Goal: Task Accomplishment & Management: Use online tool/utility

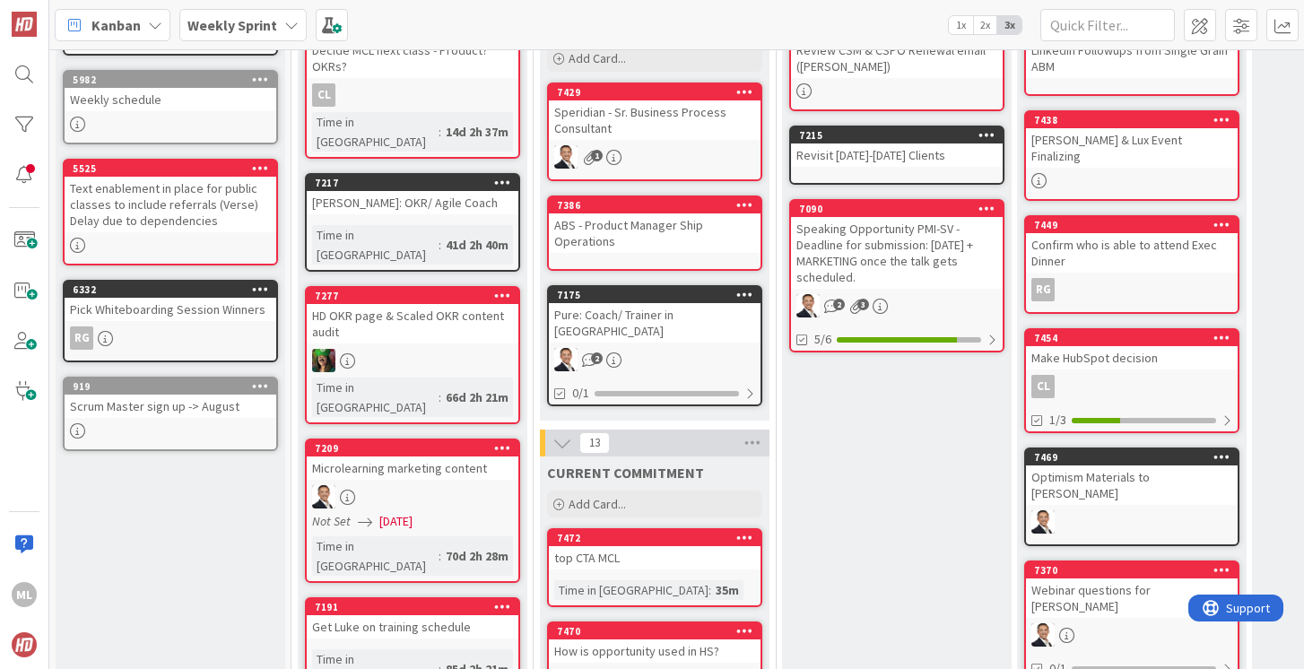
scroll to position [197, 0]
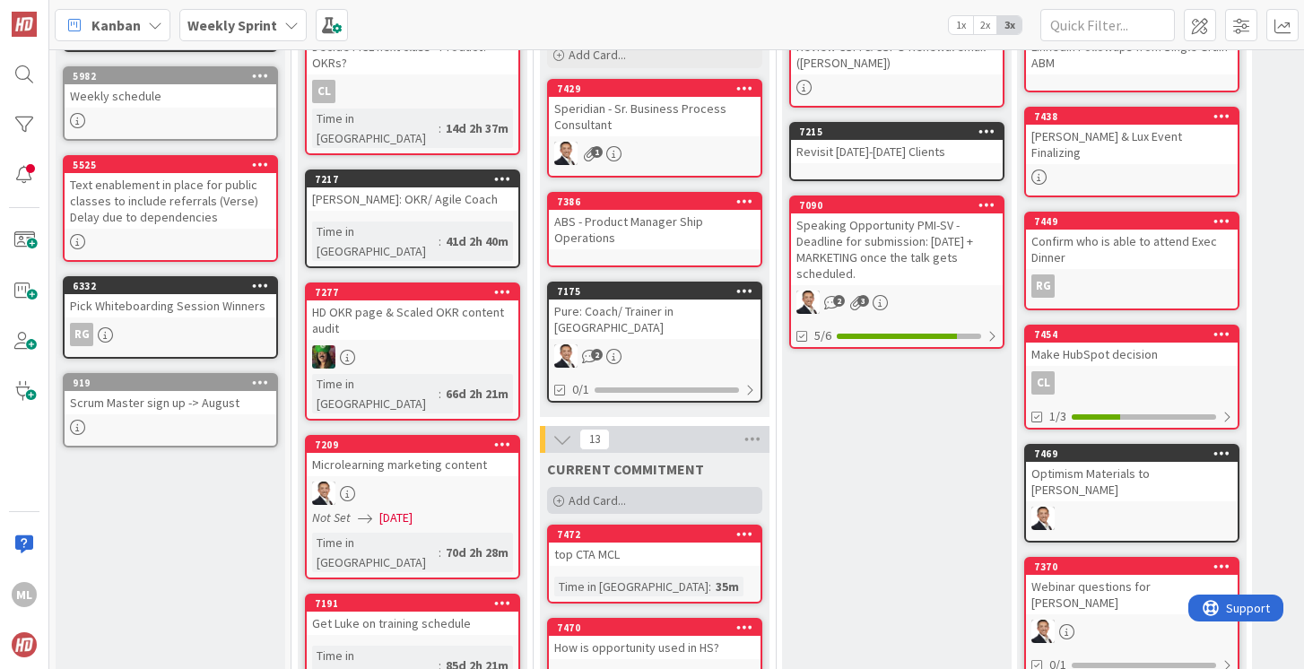
click at [590, 492] on span "Add Card..." at bounding box center [597, 500] width 57 height 16
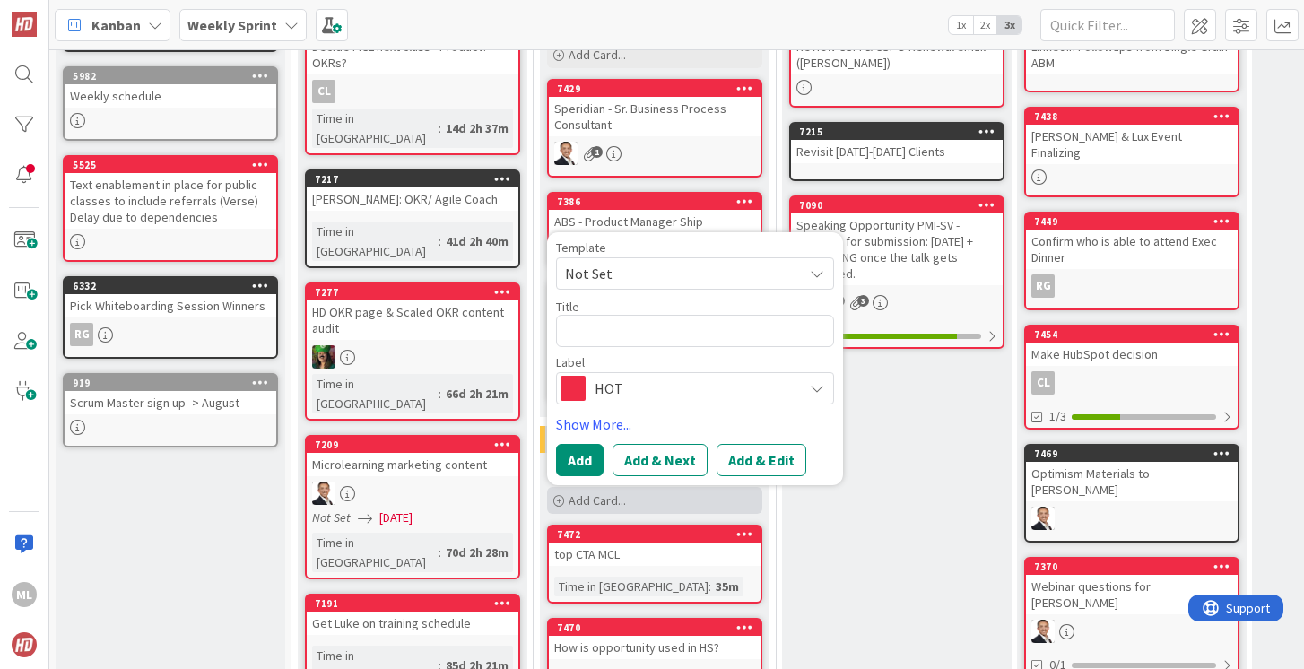
type textarea "x"
type textarea "L"
type textarea "x"
type textarea "Lea"
type textarea "x"
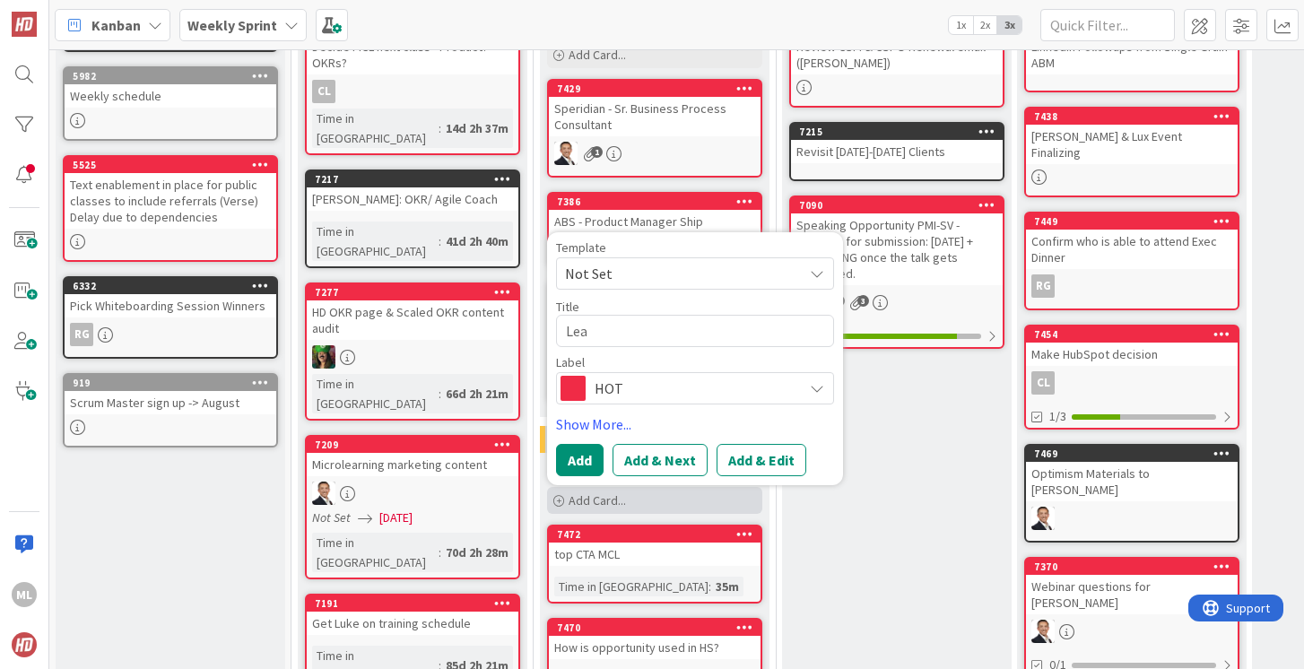
type textarea "Lead"
type textarea "x"
type textarea "Lead"
type textarea "x"
type textarea "Lead M"
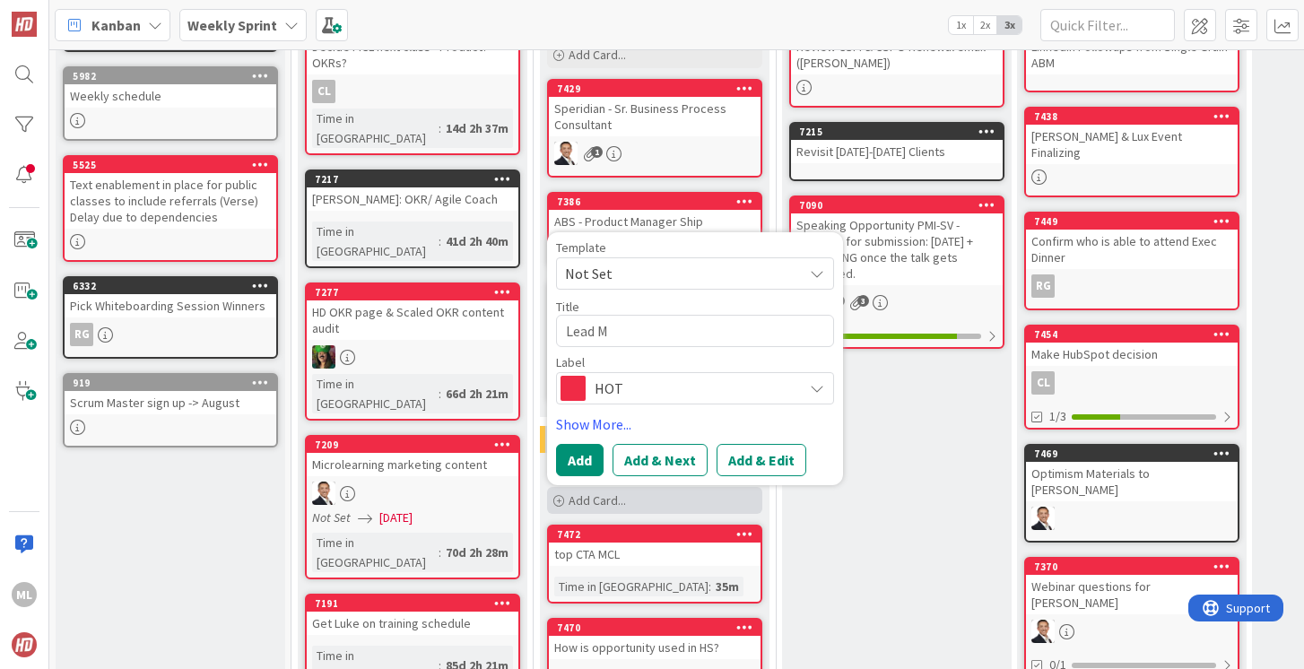
type textarea "x"
type textarea "Lead Ma"
type textarea "x"
type textarea "Lead Mag"
type textarea "x"
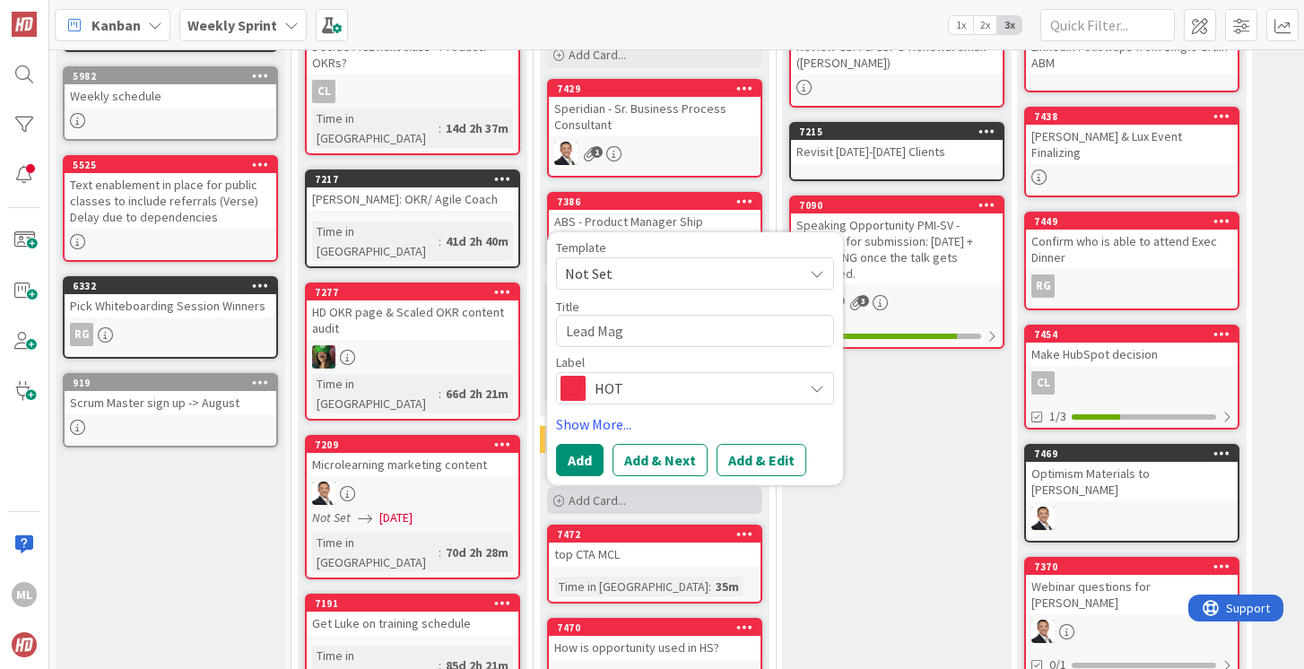
type textarea "Lead Magn"
type textarea "x"
type textarea "Lead Magne"
type textarea "x"
type textarea "Lead Magnet"
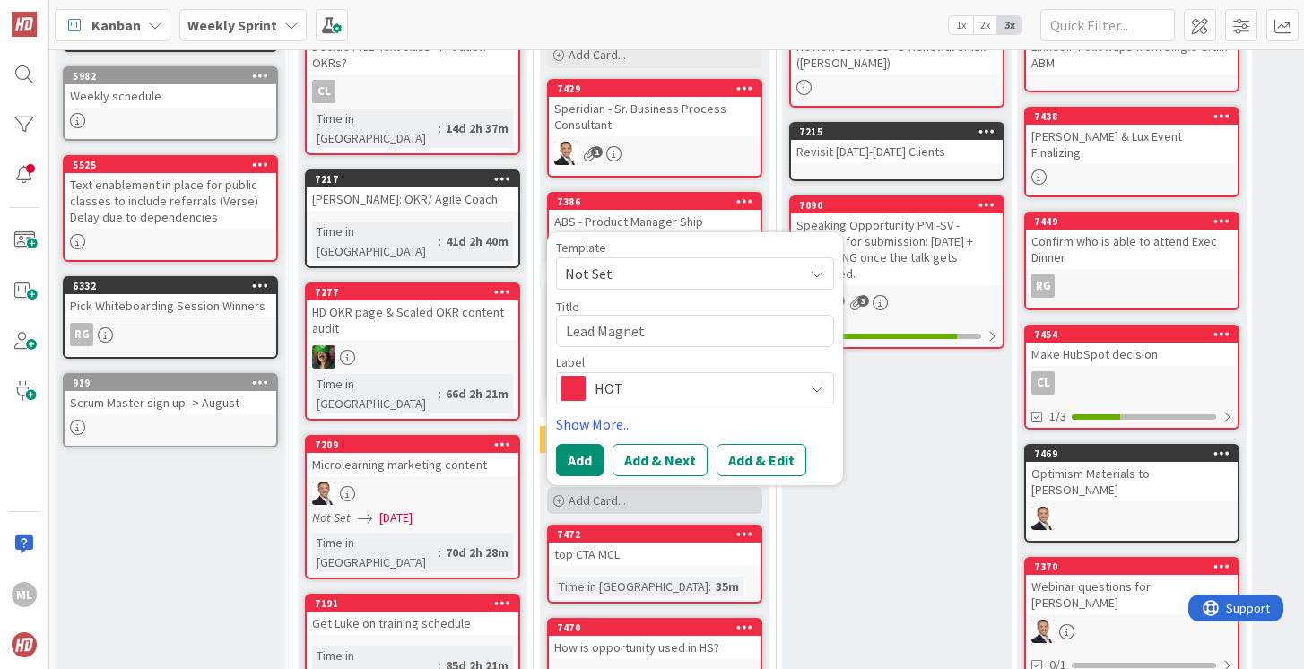
type textarea "x"
type textarea "Lead Magnet"
type textarea "x"
type textarea "Lead Magnet o"
type textarea "x"
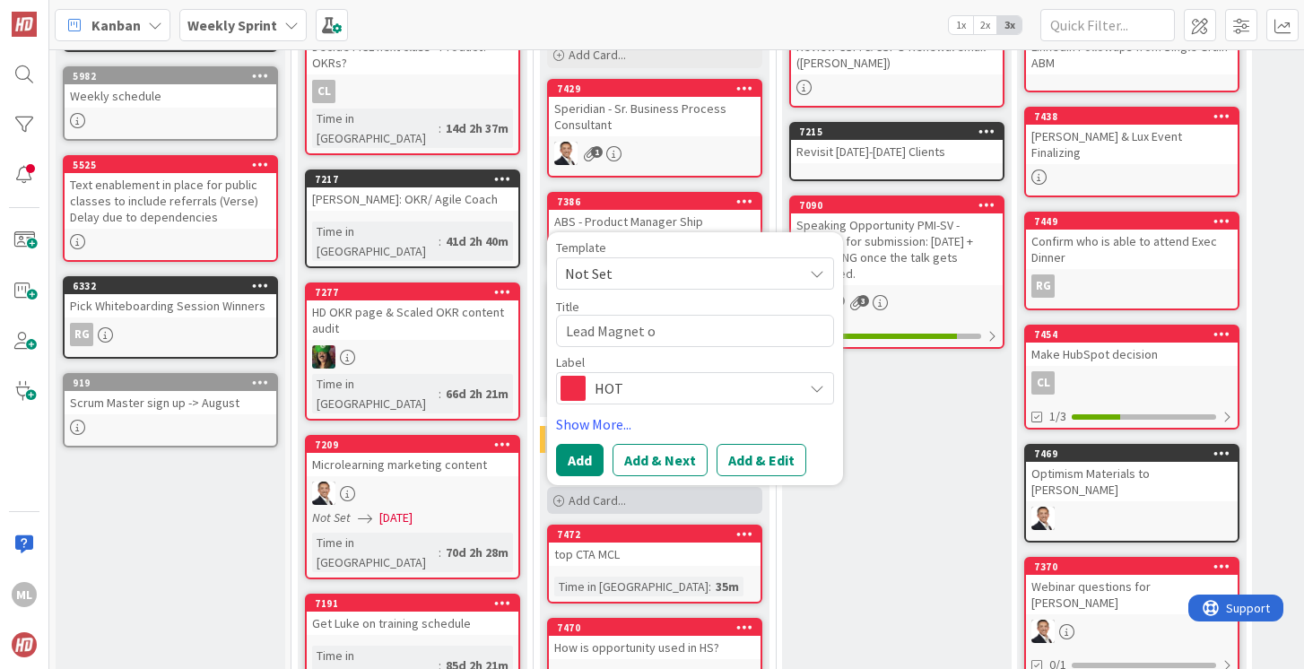
type textarea "Lead Magnet of"
type textarea "x"
type textarea "Lead Magnet o"
type textarea "x"
type textarea "Lead Magnet"
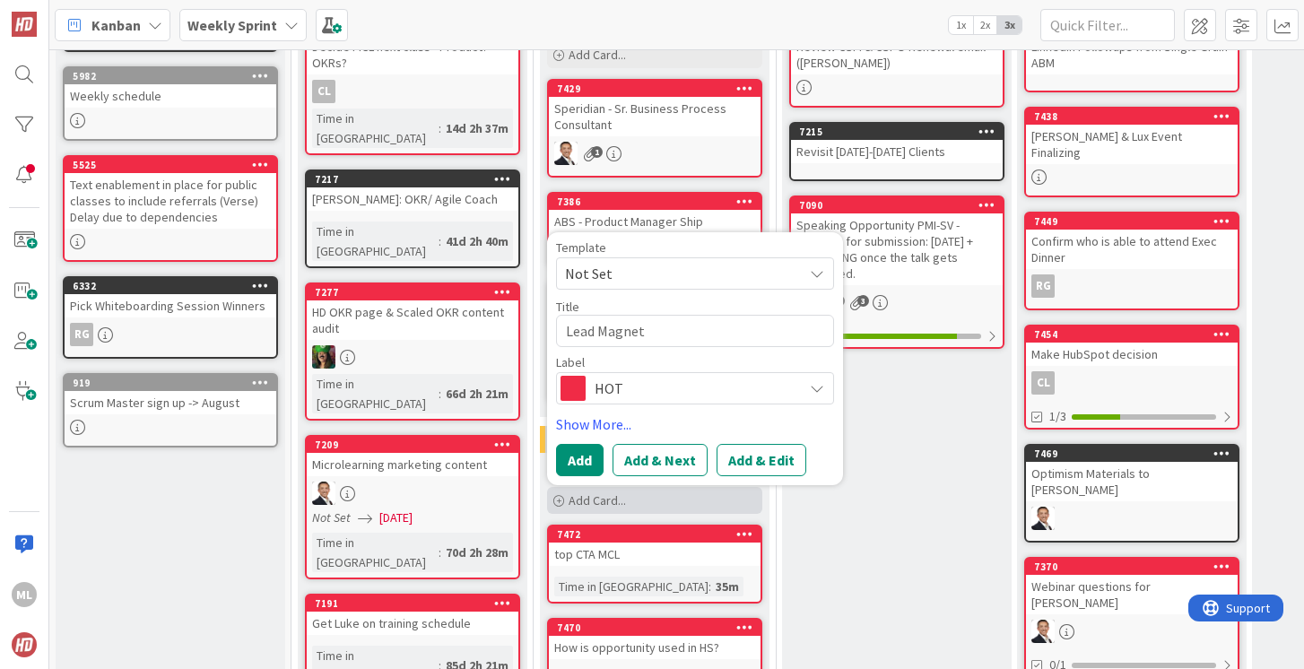
type textarea "x"
type textarea "Lead Magnet f"
type textarea "x"
type textarea "Lead Magnet fo"
type textarea "x"
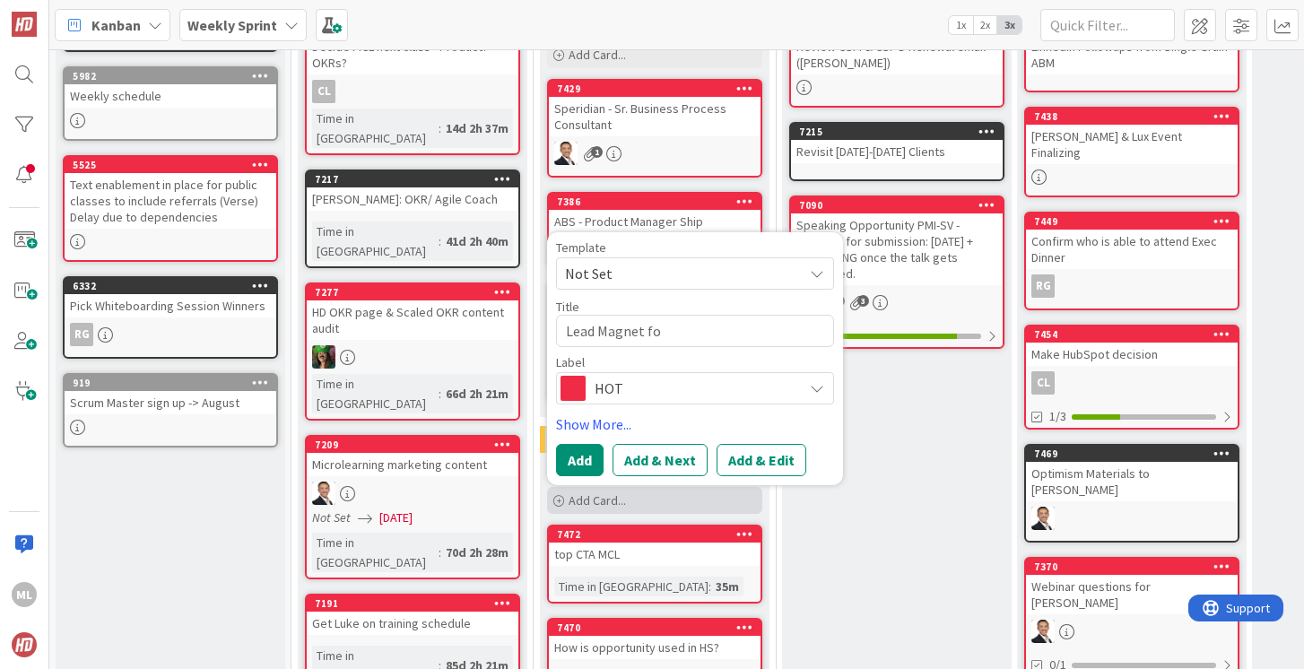
type textarea "Lead Magnet for"
type textarea "x"
type textarea "Lead Magnet for"
type textarea "x"
type textarea "Lead Magnet for A"
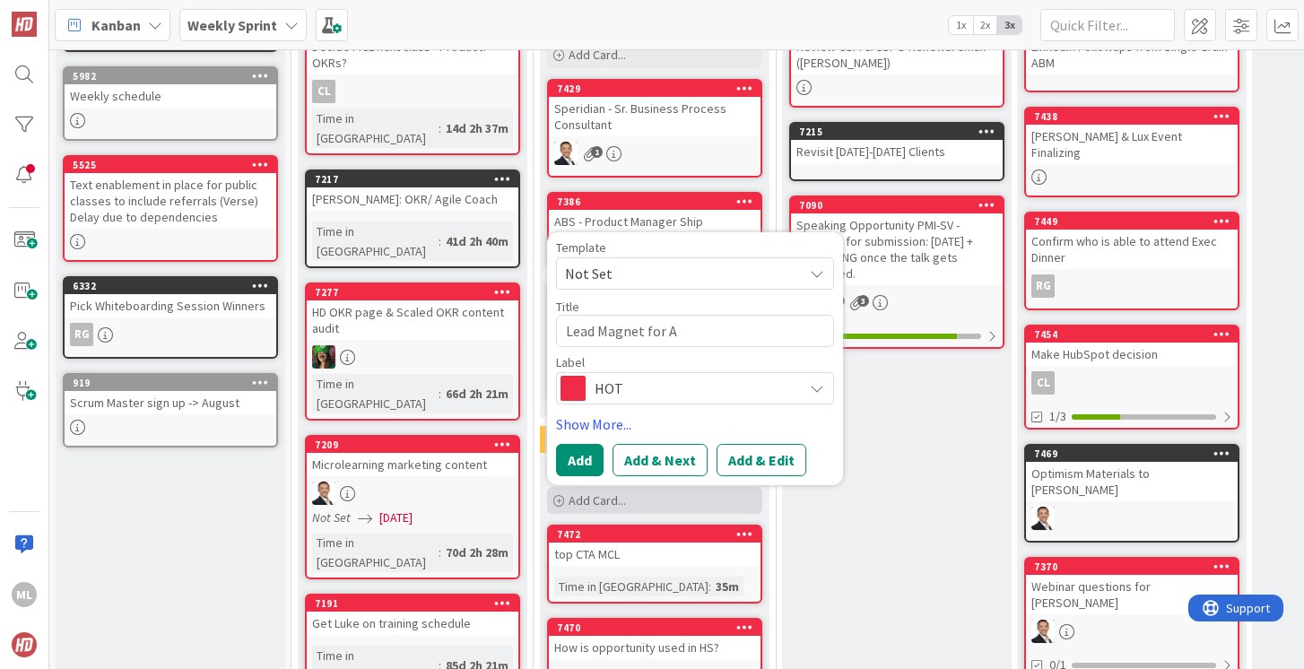
type textarea "x"
type textarea "Lead Magnet for"
type textarea "x"
type textarea "Lead Magnet for o"
type textarea "x"
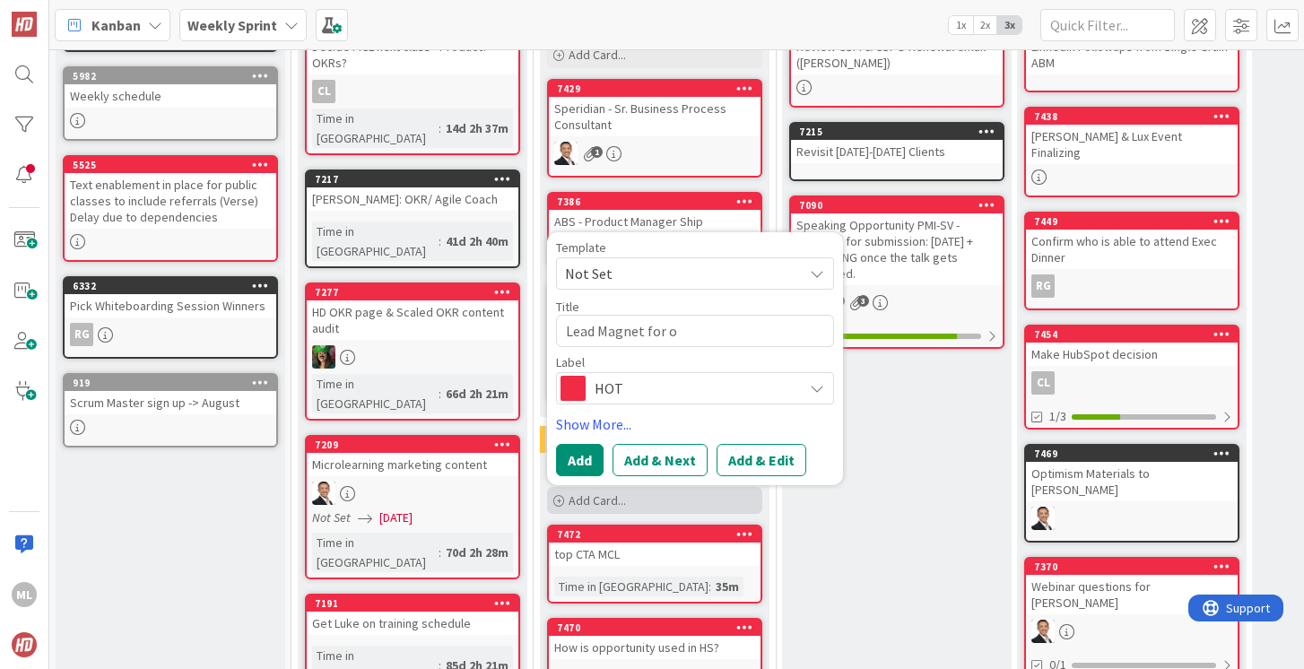
type textarea "Lead Magnet for oc"
type textarea "x"
type textarea "Lead Magnet for oct"
type textarea "x"
type textarea "Lead Magnet for octo"
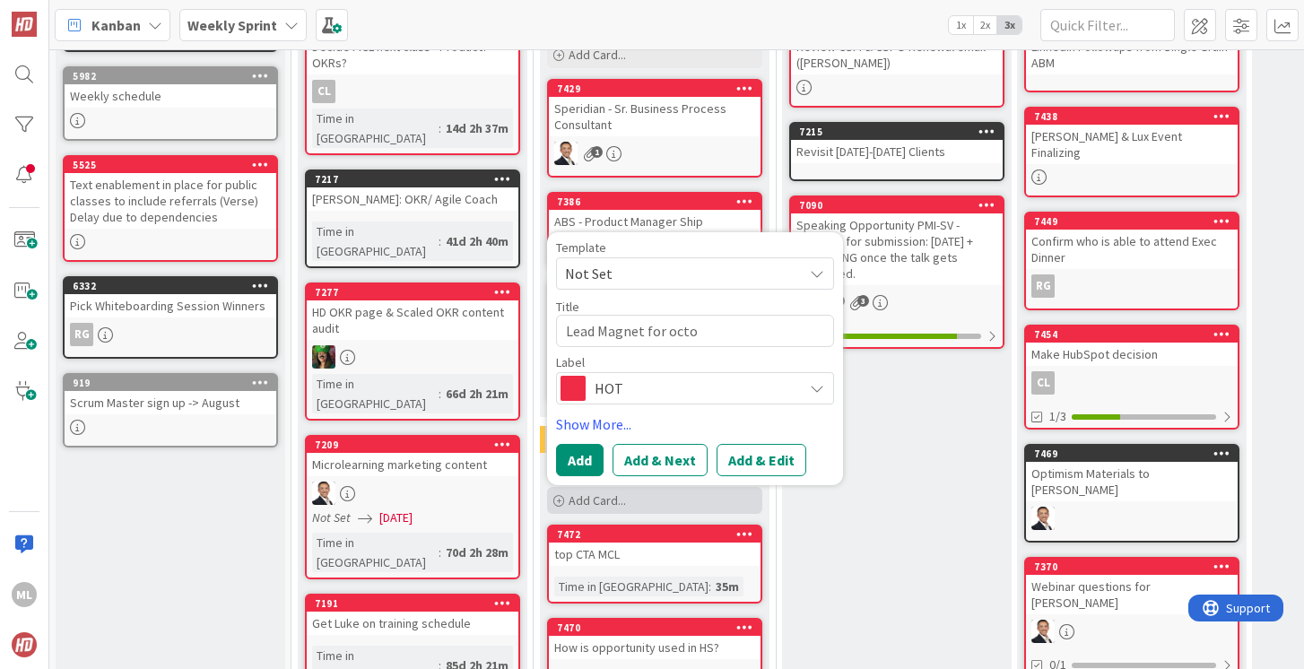
type textarea "x"
type textarea "Lead Magnet for octob"
type textarea "x"
type textarea "Lead Magnet for octobe"
type textarea "x"
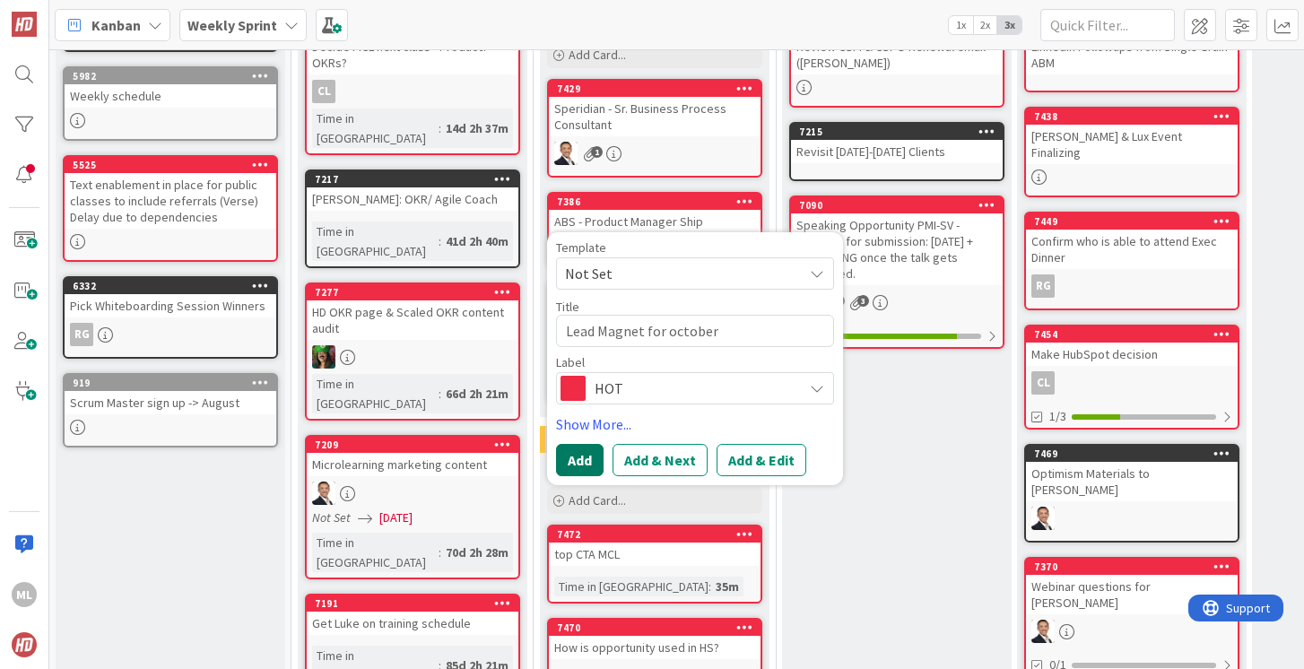
type textarea "Lead Magnet for october"
click at [578, 450] on button "Add" at bounding box center [580, 460] width 48 height 32
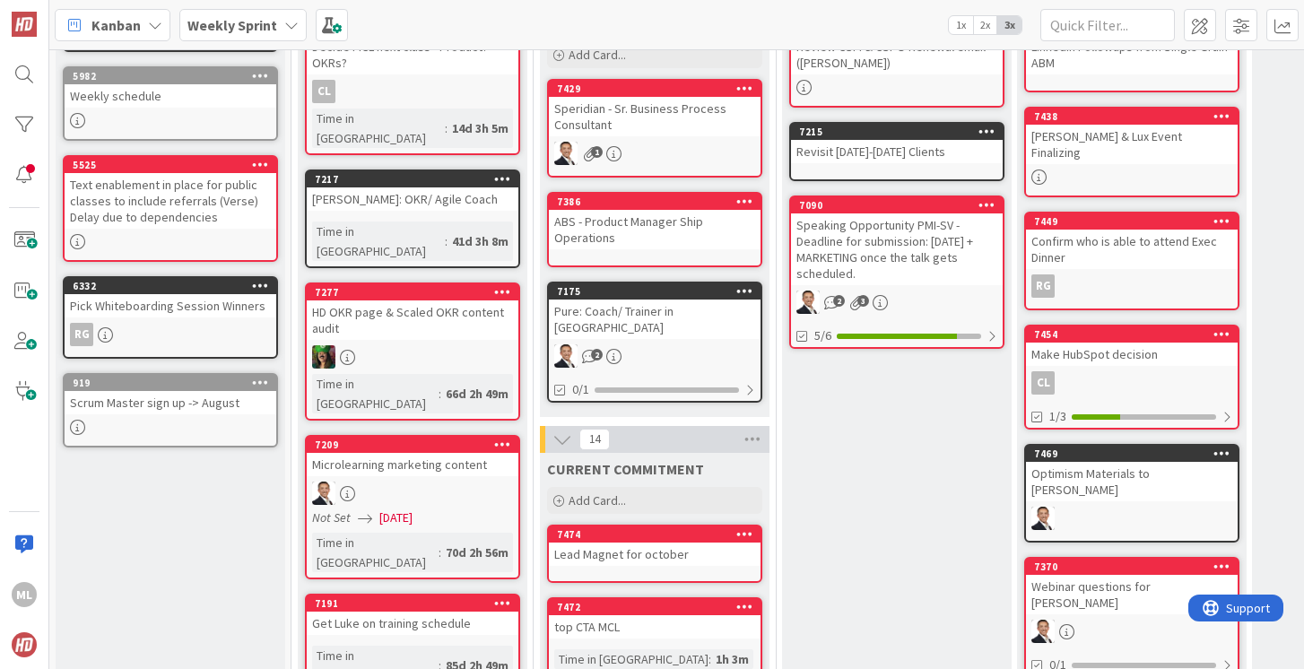
click at [578, 544] on div "Lead Magnet for october" at bounding box center [655, 554] width 212 height 23
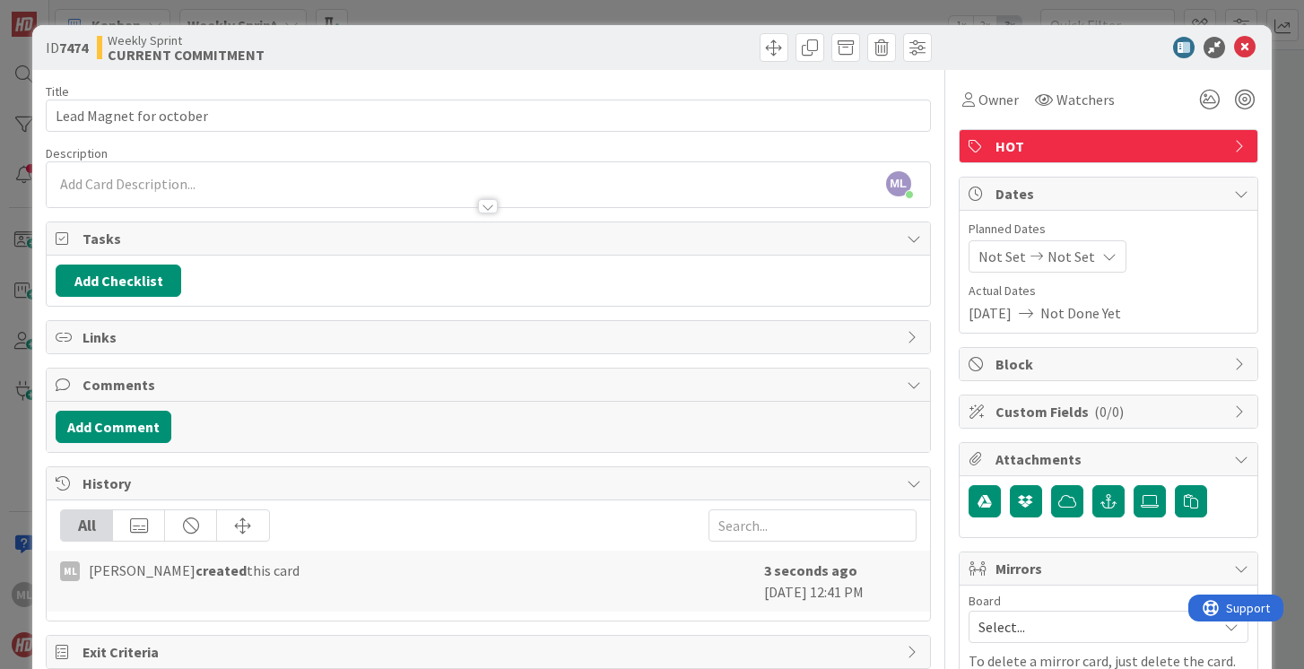
click at [260, 182] on div "ML [PERSON_NAME] just joined" at bounding box center [488, 184] width 883 height 45
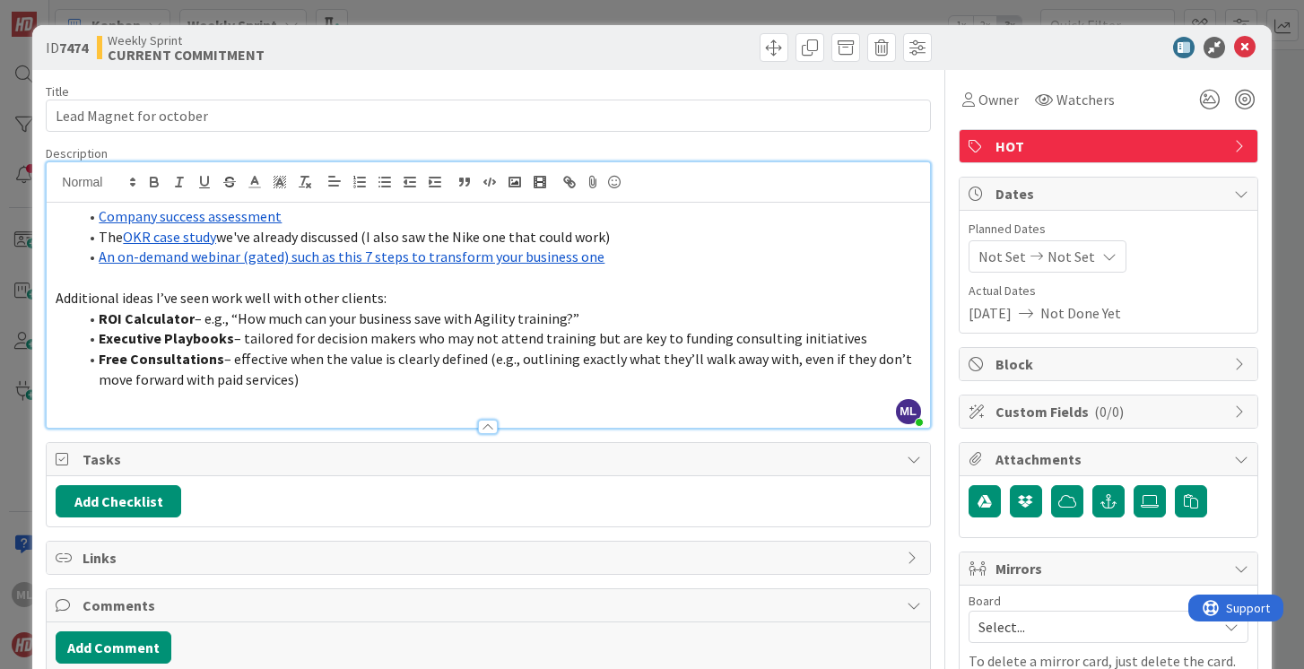
click at [206, 216] on link "Company success assessment" at bounding box center [190, 216] width 183 height 18
click at [177, 248] on link "[URL][DOMAIN_NAME]" at bounding box center [143, 251] width 123 height 23
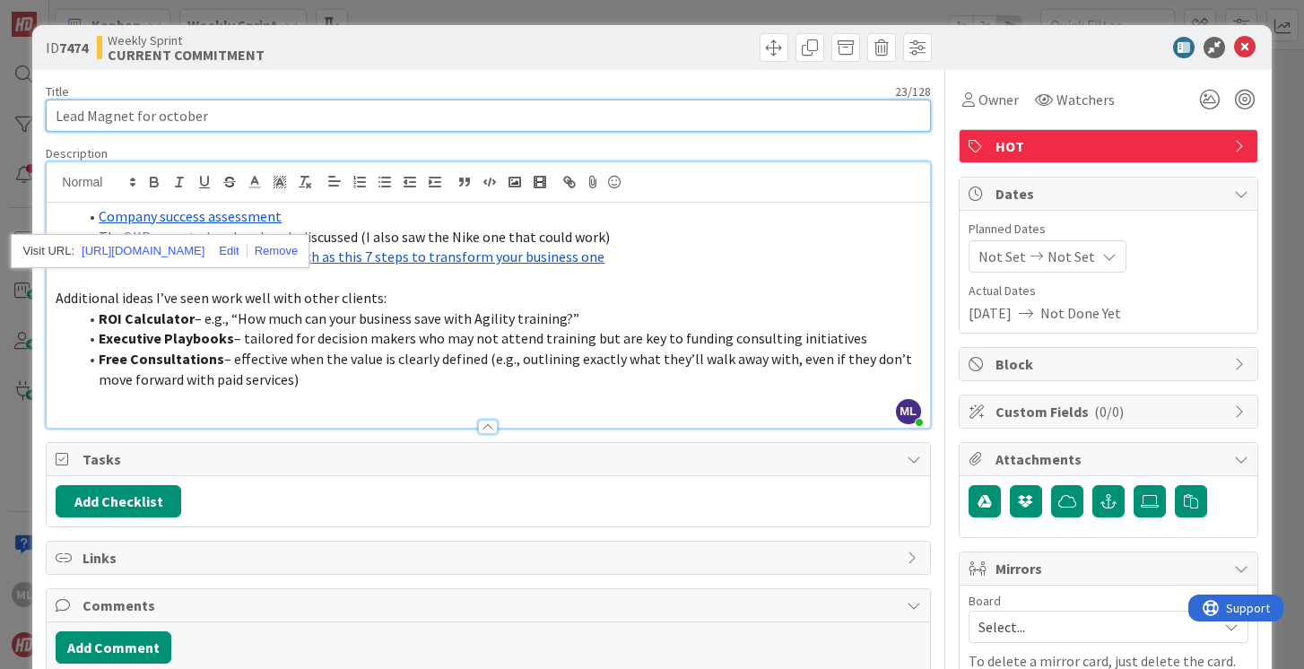
click at [224, 118] on input "Lead Magnet for october" at bounding box center [488, 116] width 884 height 32
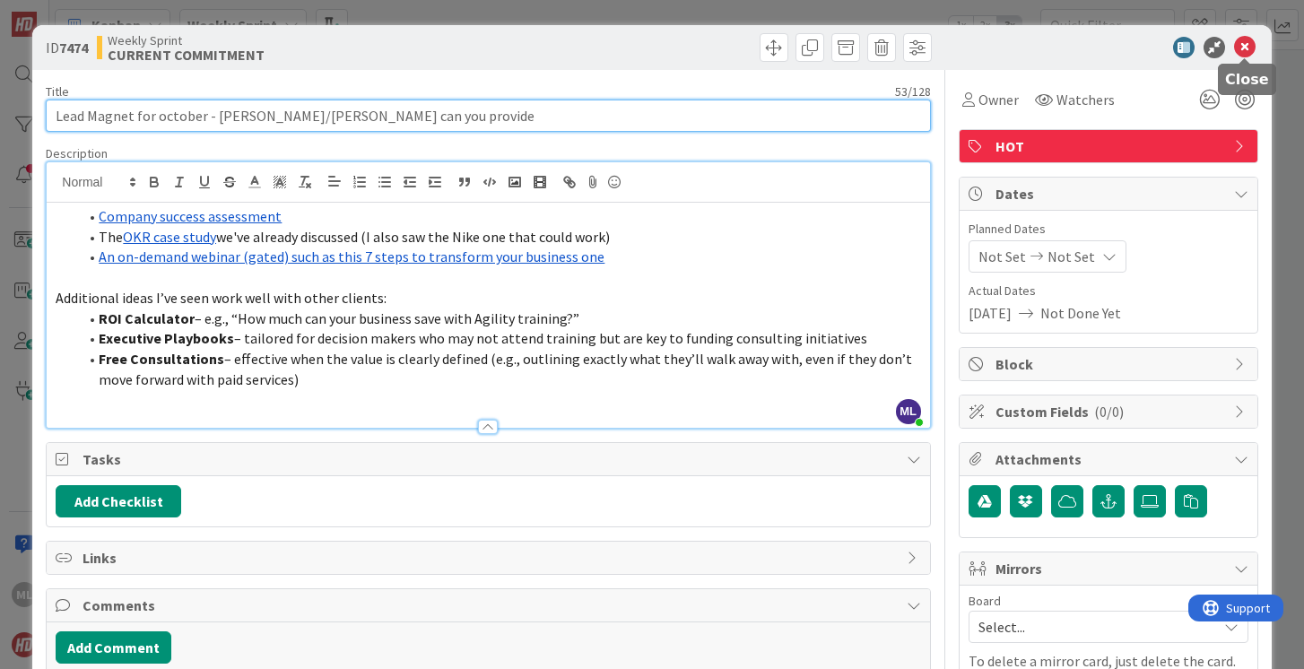
type input "Lead Magnet for october - [PERSON_NAME]/[PERSON_NAME] can you provide"
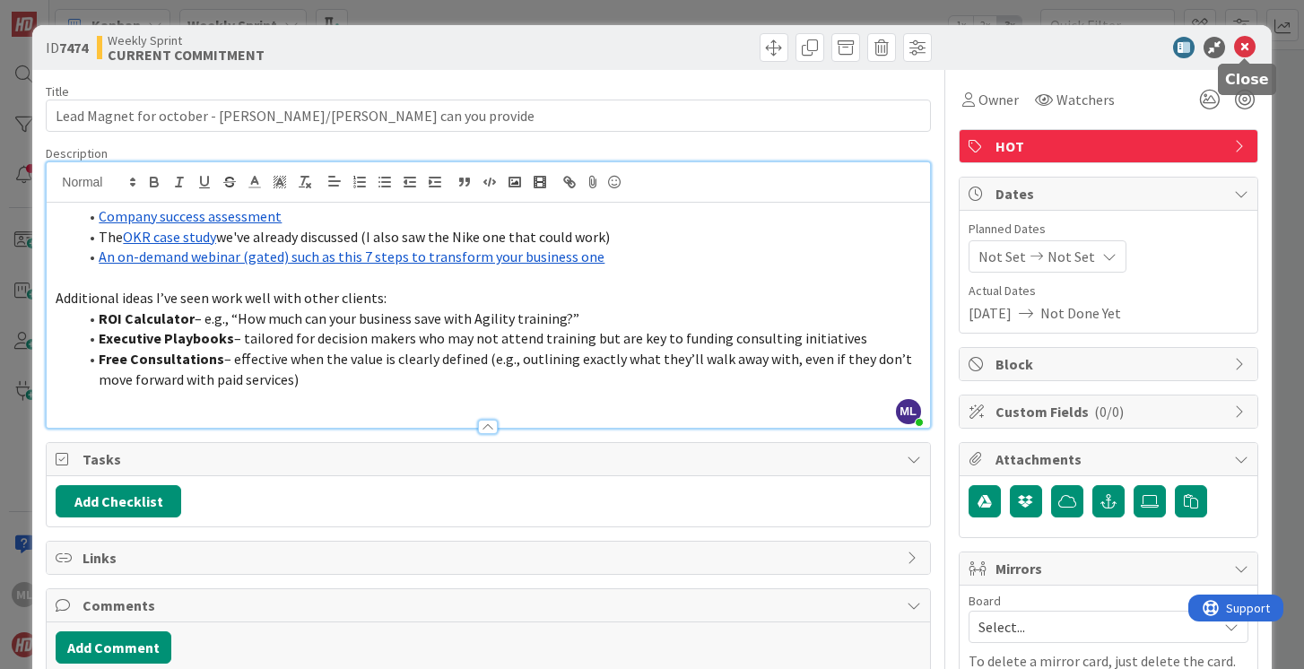
click at [1244, 48] on icon at bounding box center [1245, 48] width 22 height 22
